Goal: Information Seeking & Learning: Understand process/instructions

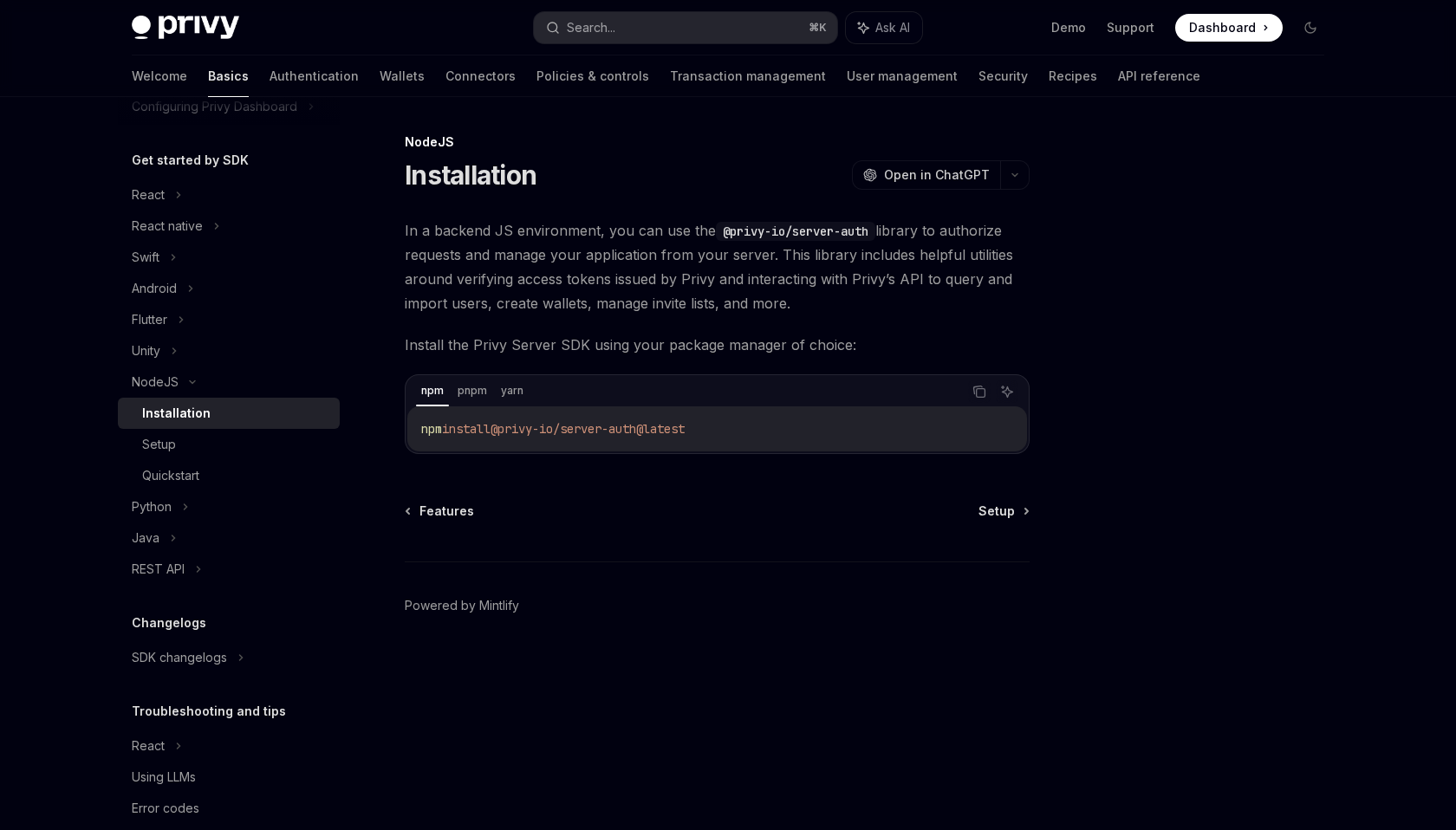
scroll to position [158, 0]
click at [238, 476] on div "Quickstart" at bounding box center [236, 474] width 187 height 21
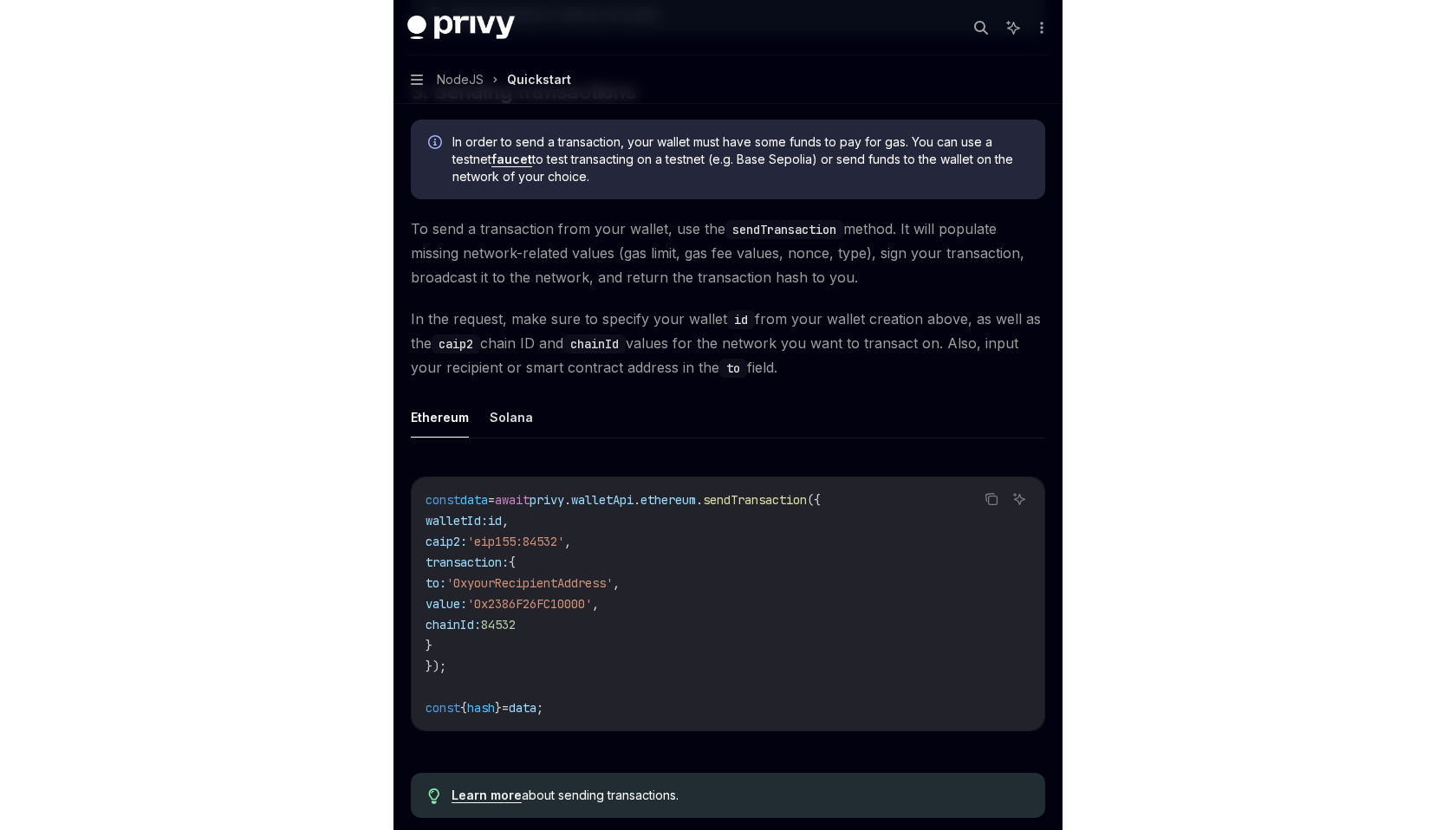
scroll to position [0, 100]
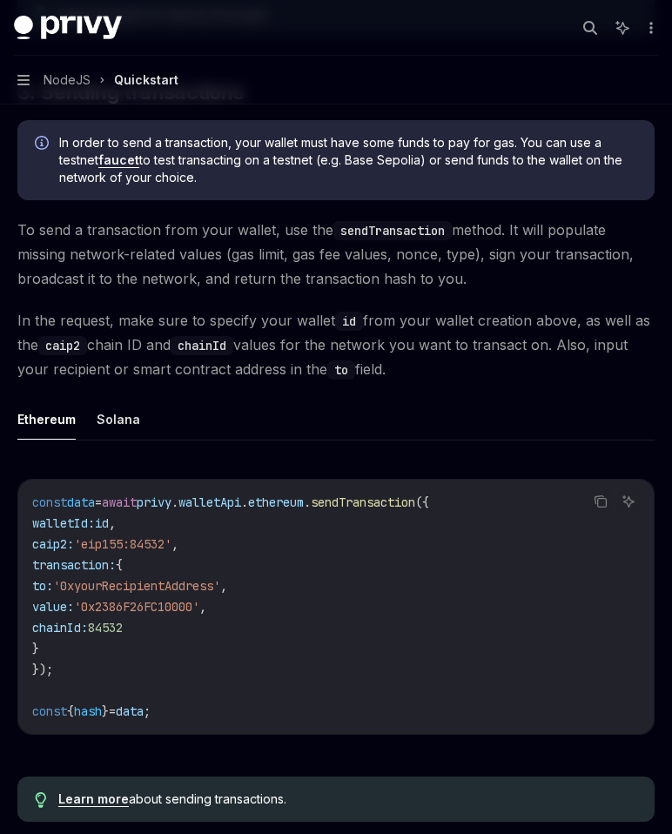
type textarea "*"
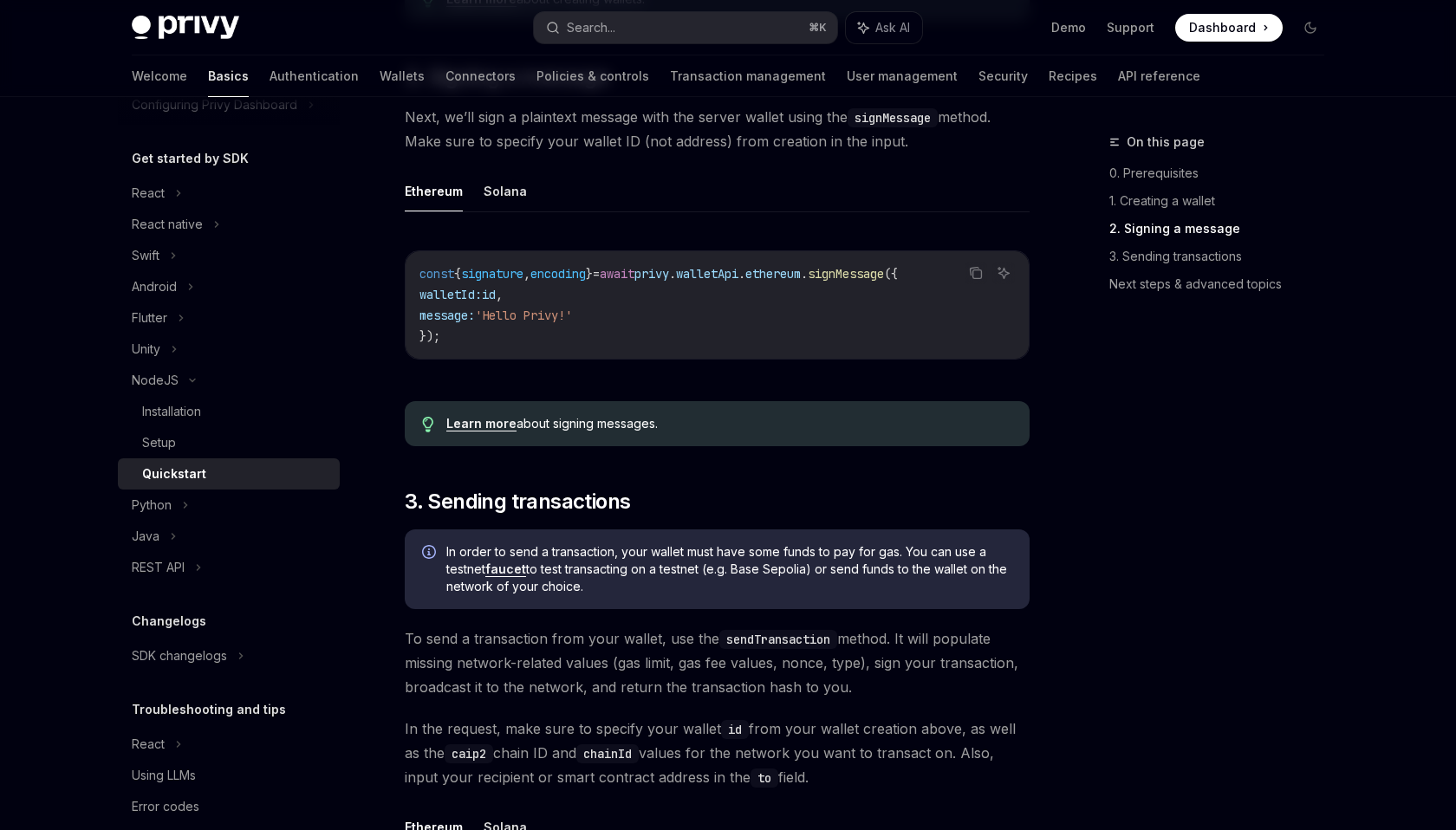
scroll to position [722, 0]
